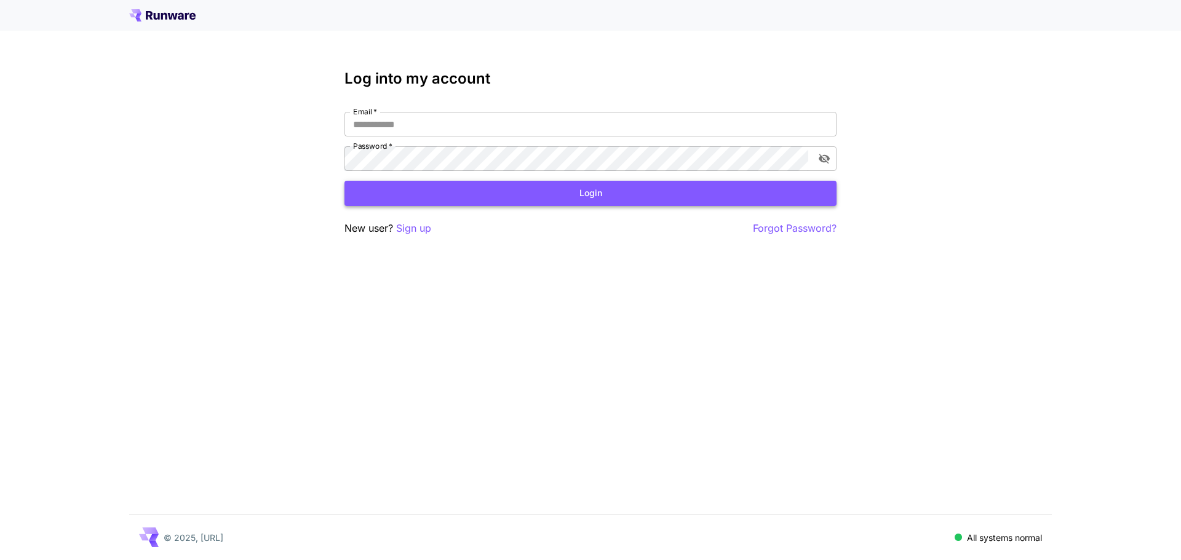
type input "**********"
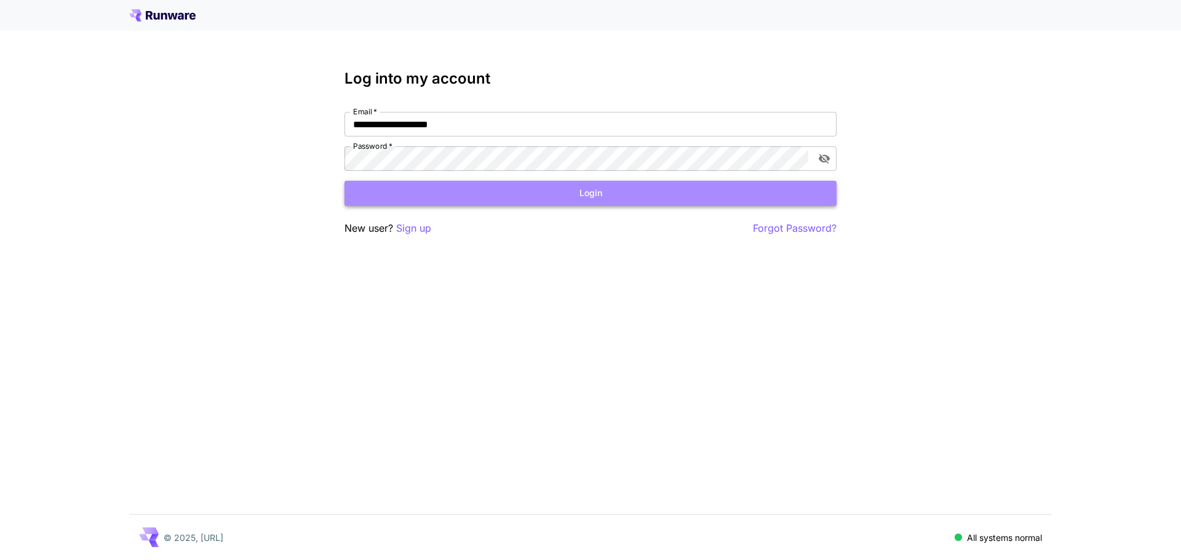
click at [568, 192] on button "Login" at bounding box center [590, 193] width 492 height 25
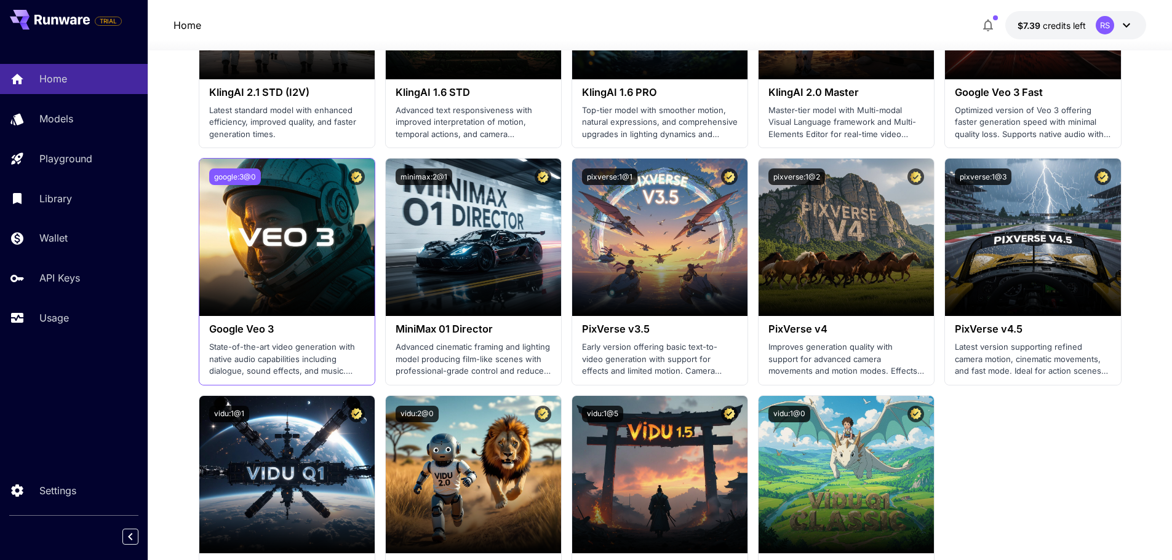
scroll to position [615, 0]
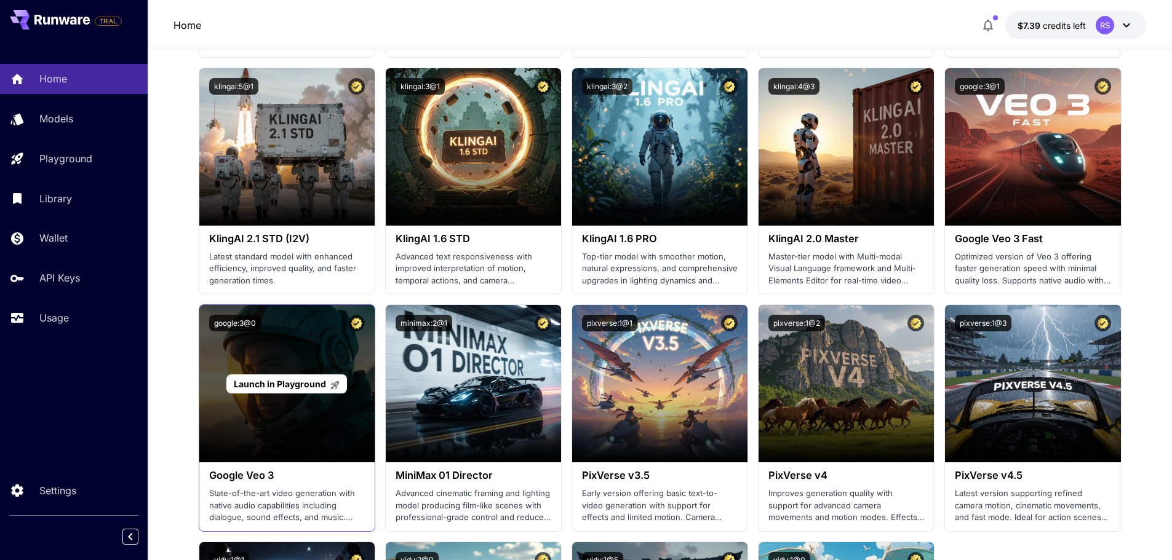
click at [275, 380] on span "Launch in Playground" at bounding box center [280, 384] width 92 height 10
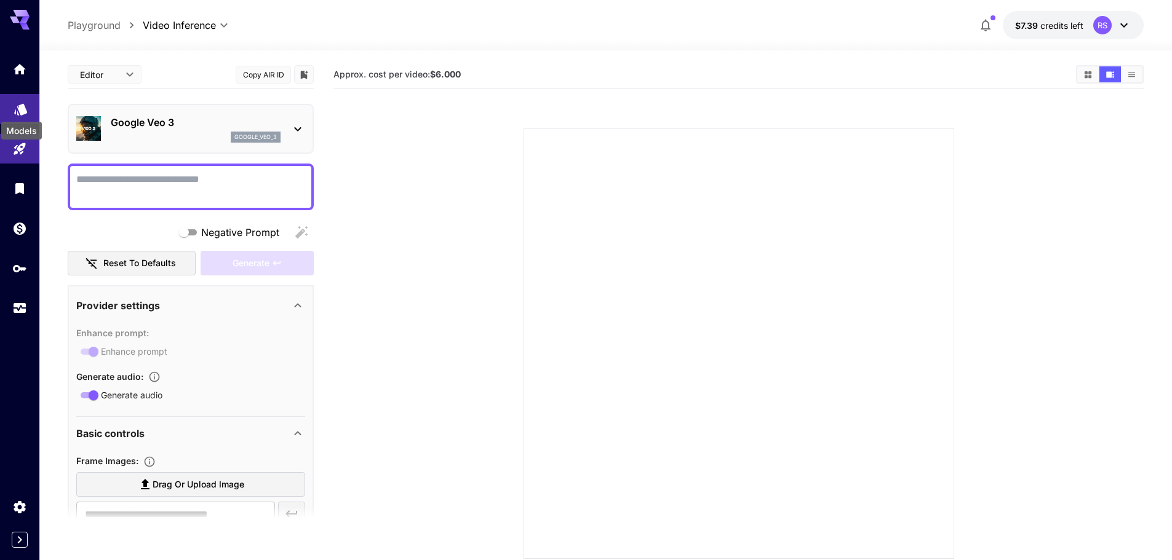
click at [21, 109] on icon "Models" at bounding box center [20, 106] width 13 height 12
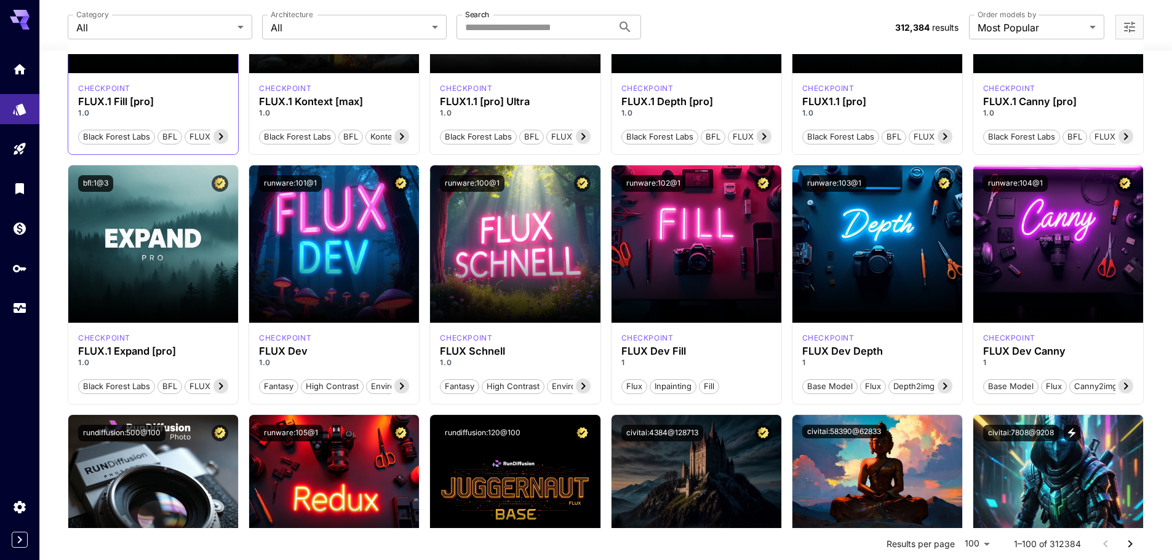
scroll to position [246, 0]
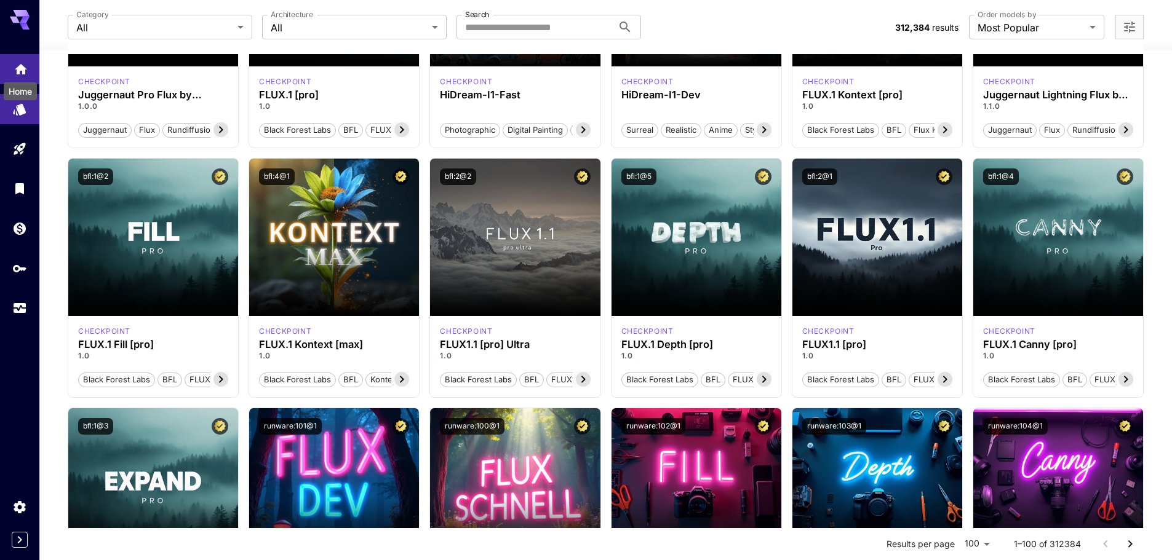
click at [19, 70] on icon "Home" at bounding box center [21, 65] width 12 height 10
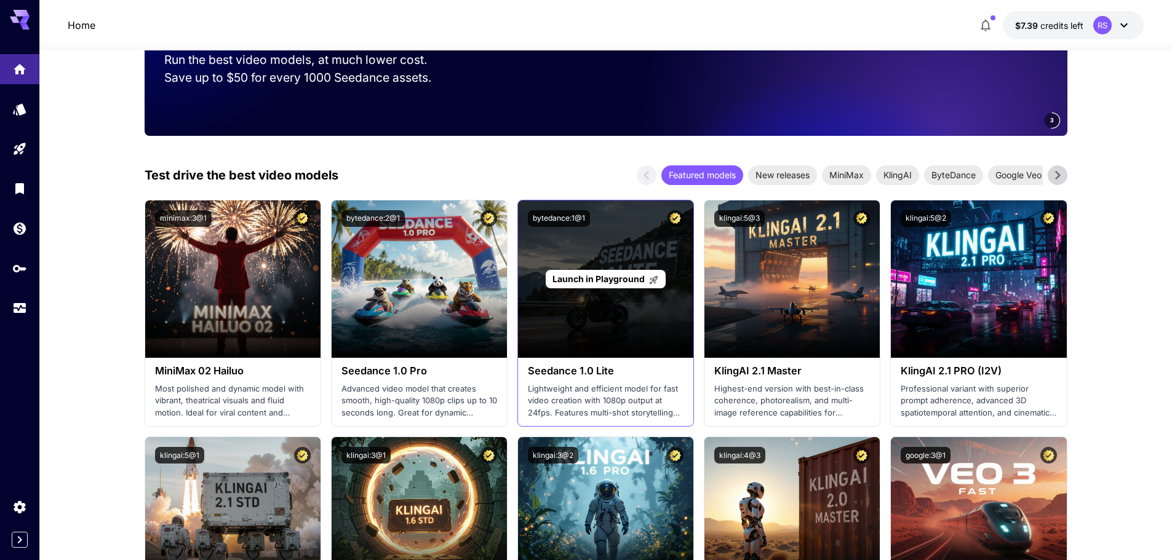
click at [589, 285] on p "Launch in Playground" at bounding box center [605, 278] width 106 height 13
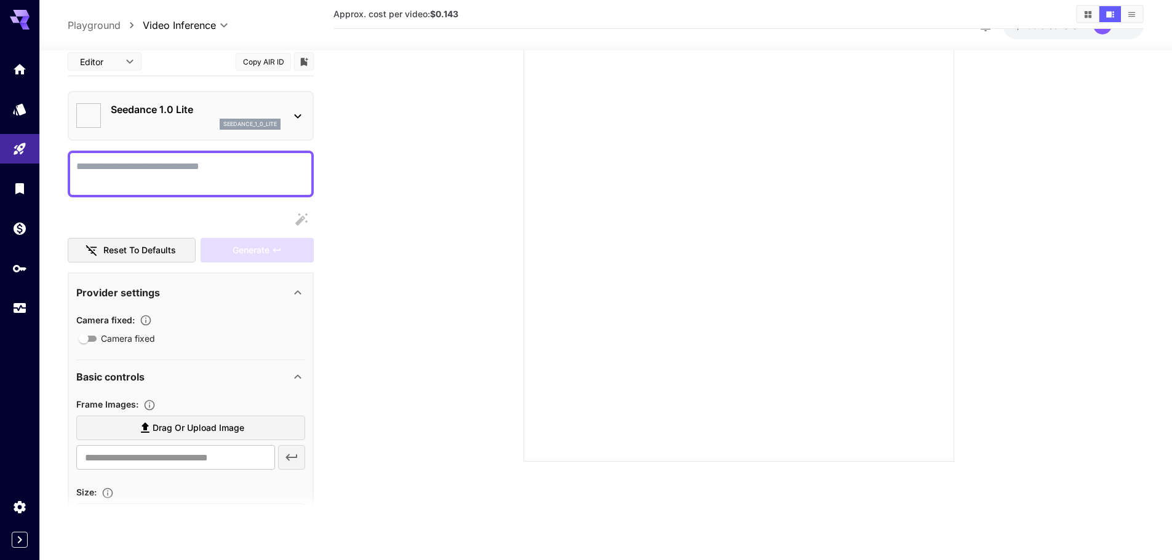
type input "*"
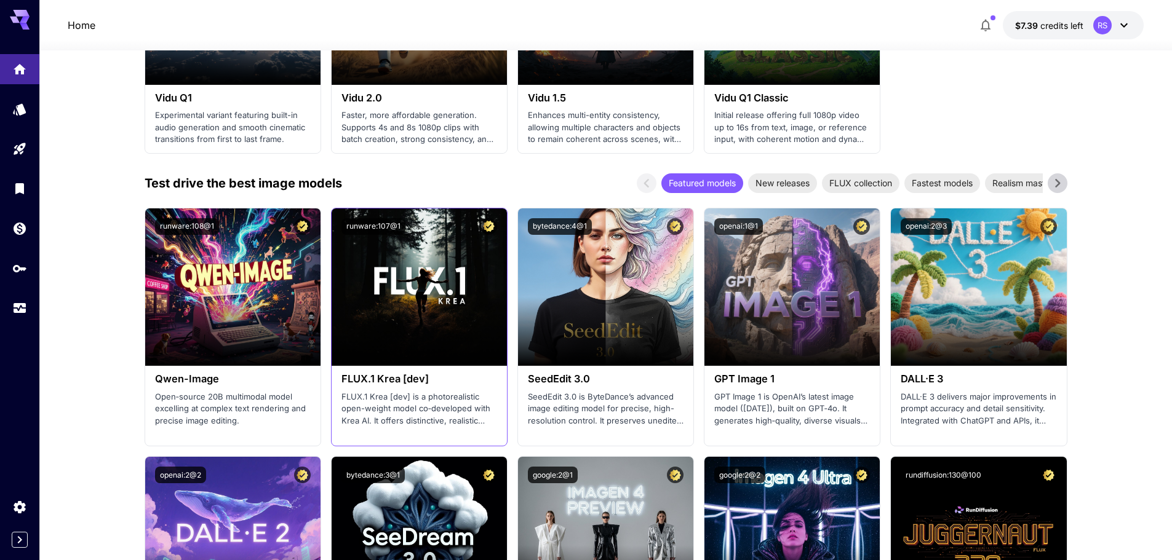
scroll to position [1292, 0]
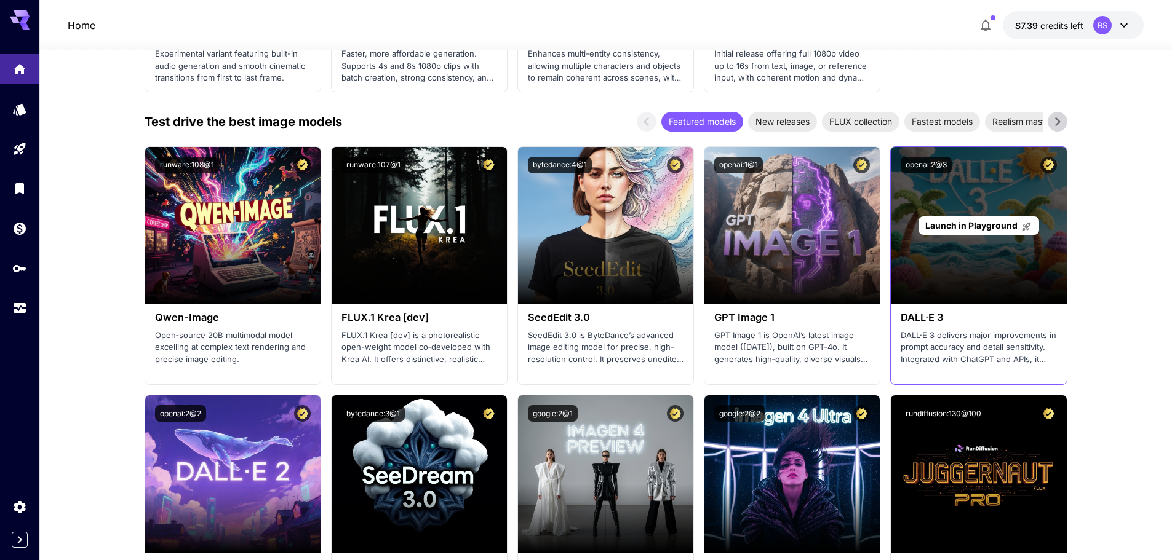
click at [991, 244] on div "Launch in Playground" at bounding box center [978, 225] width 175 height 157
